Goal: Find specific page/section: Find specific page/section

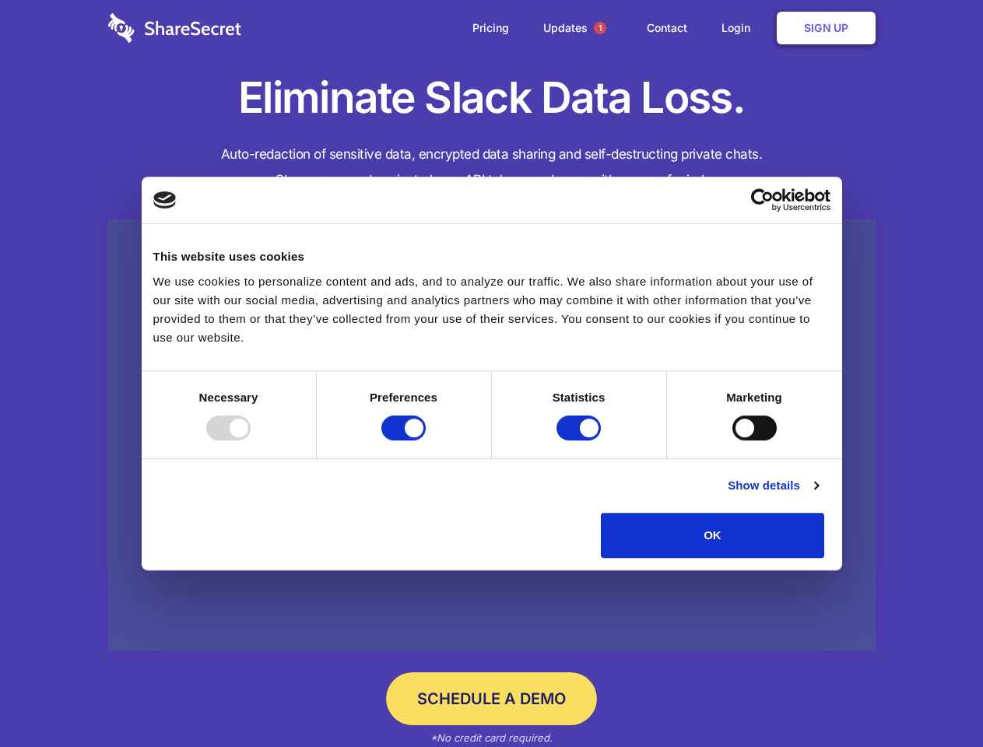
click at [251, 441] on div at bounding box center [228, 428] width 44 height 25
click at [426, 441] on input "Preferences" at bounding box center [403, 428] width 44 height 25
checkbox input "false"
click at [581, 441] on input "Statistics" at bounding box center [579, 428] width 44 height 25
checkbox input "false"
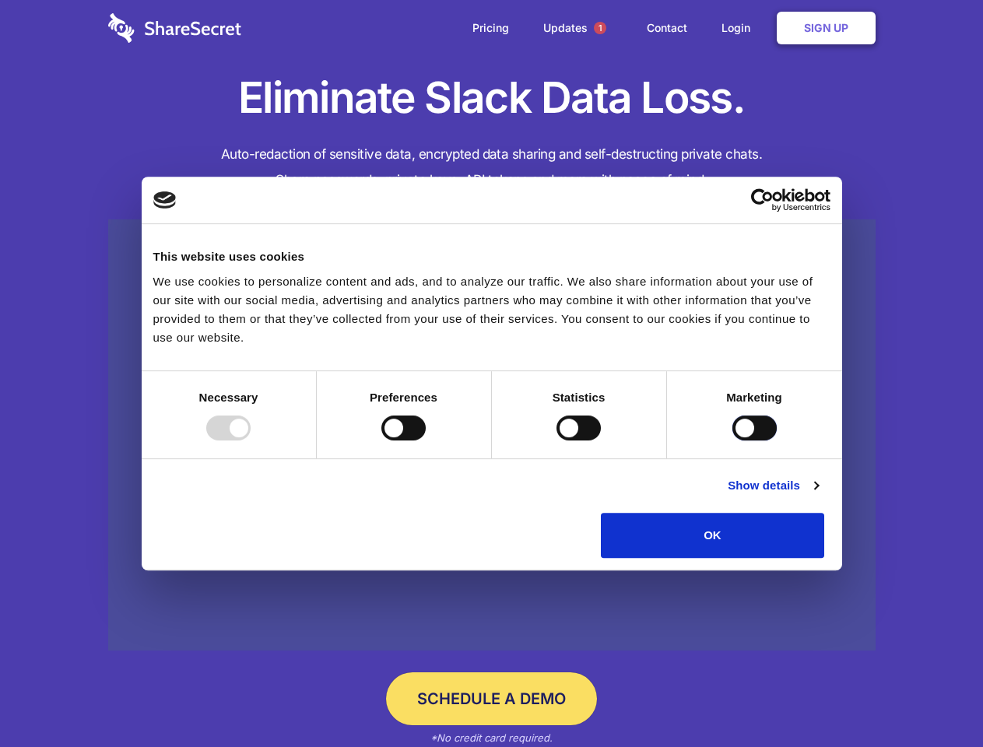
click at [733, 441] on input "Marketing" at bounding box center [755, 428] width 44 height 25
checkbox input "true"
click at [818, 495] on link "Show details" at bounding box center [773, 485] width 90 height 19
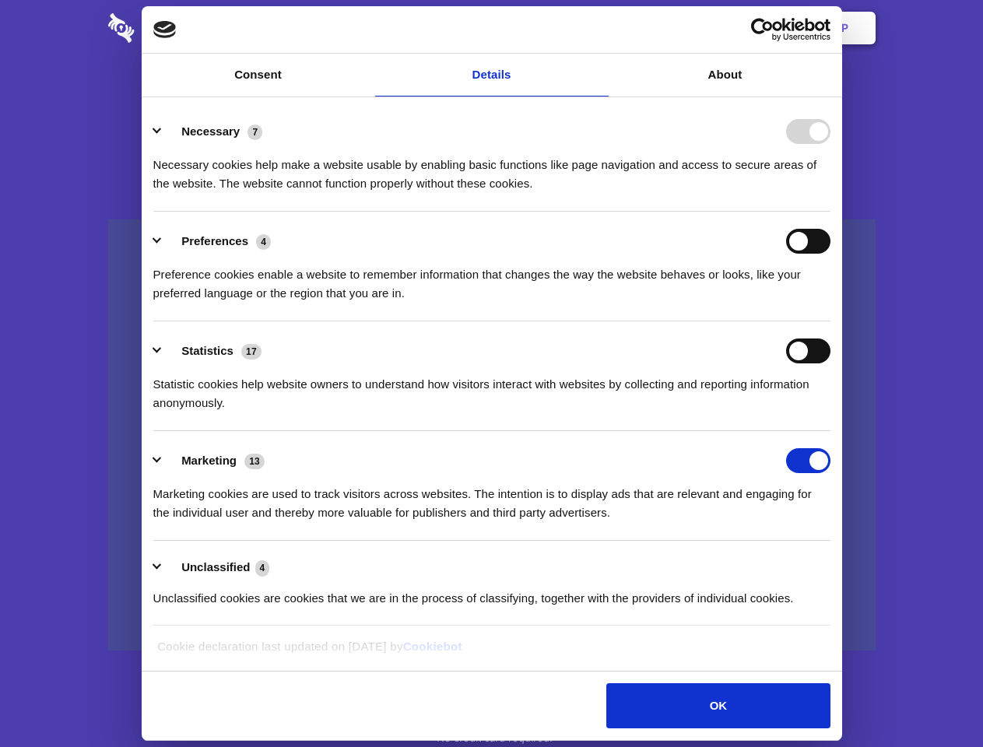
click at [831, 212] on li "Necessary 7 Necessary cookies help make a website usable by enabling basic func…" at bounding box center [491, 157] width 677 height 110
click at [599, 28] on span "1" at bounding box center [600, 28] width 12 height 12
